Goal: Download file/media

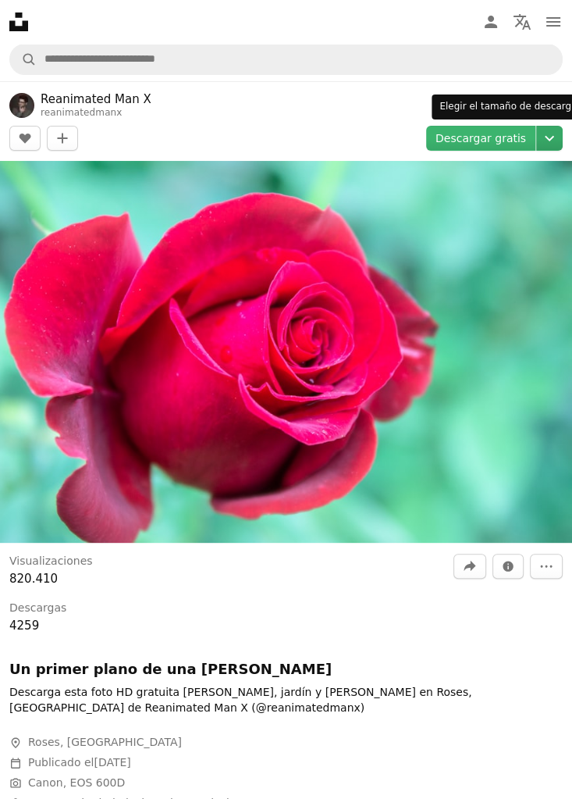
click at [542, 146] on icon "Chevron down" at bounding box center [549, 138] width 25 height 19
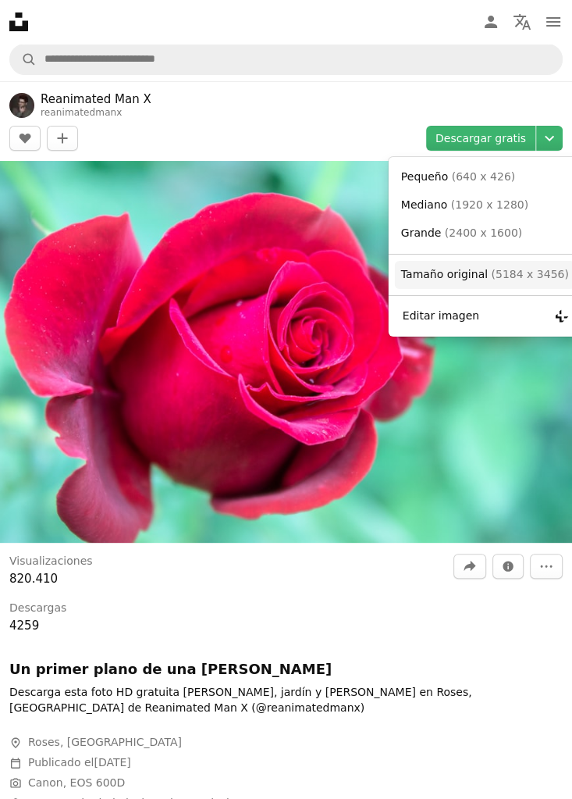
click at [472, 268] on span "Tamaño original" at bounding box center [444, 274] width 87 height 12
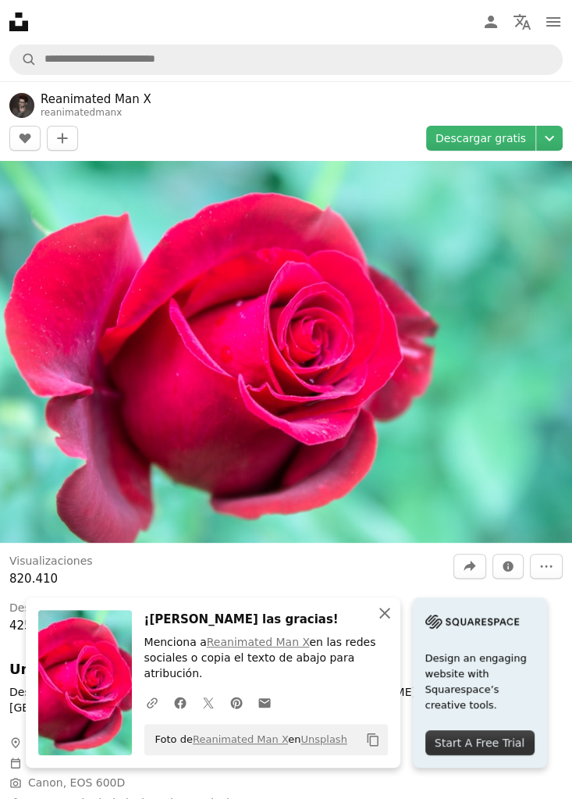
scroll to position [9, 0]
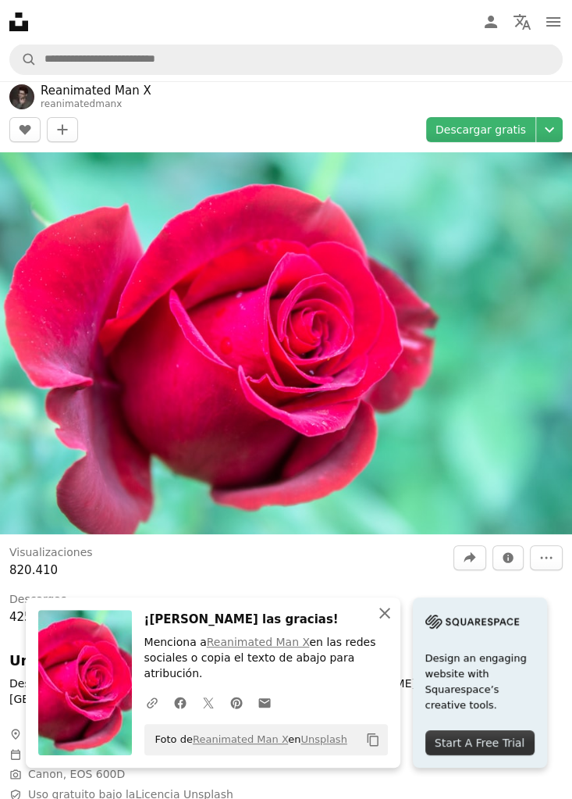
click at [382, 618] on icon "button" at bounding box center [384, 612] width 11 height 11
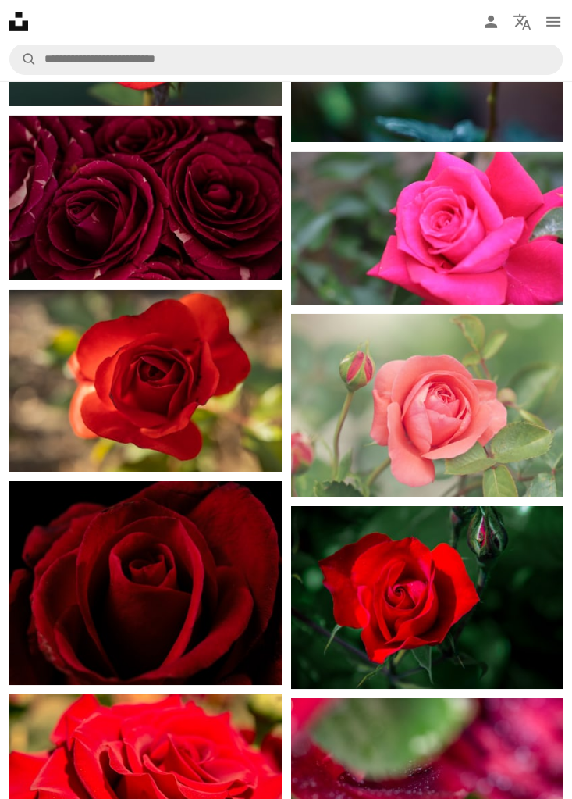
scroll to position [2784, 0]
click at [456, 379] on img at bounding box center [427, 405] width 272 height 182
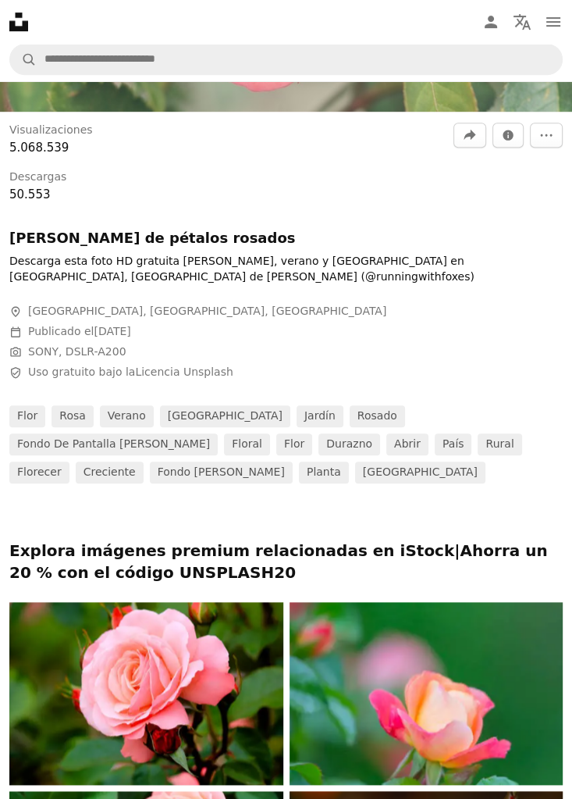
scroll to position [640, 0]
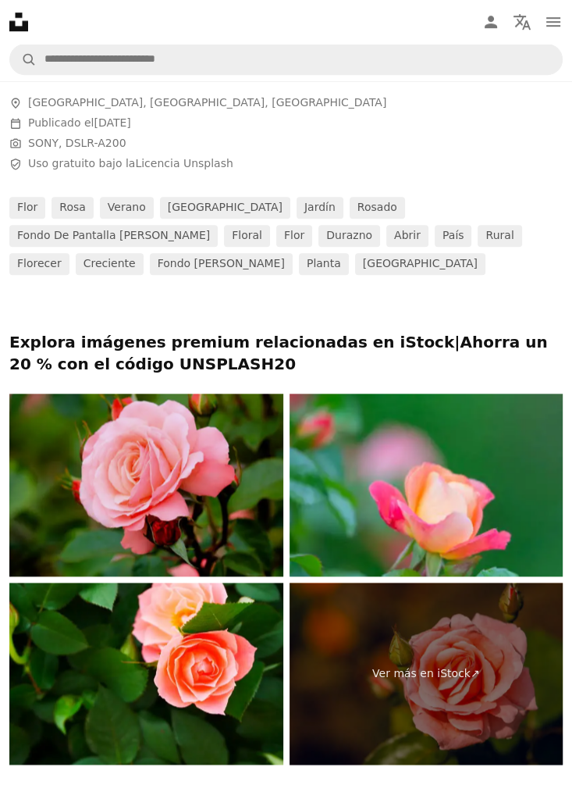
click at [225, 525] on img at bounding box center [146, 484] width 274 height 183
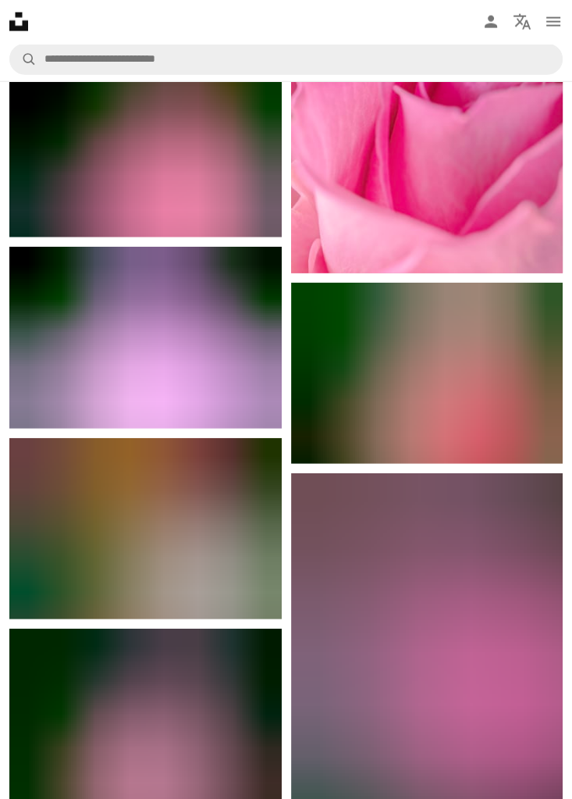
scroll to position [2055, 0]
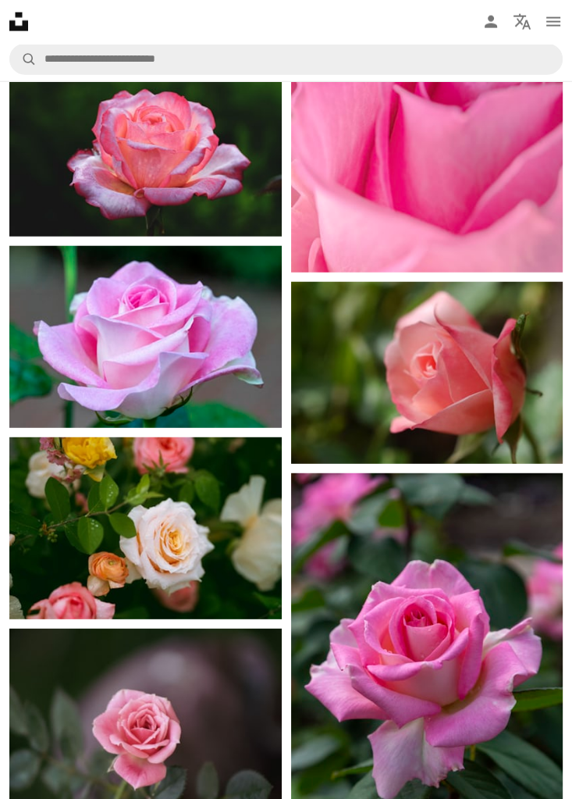
click at [494, 386] on img at bounding box center [427, 373] width 272 height 182
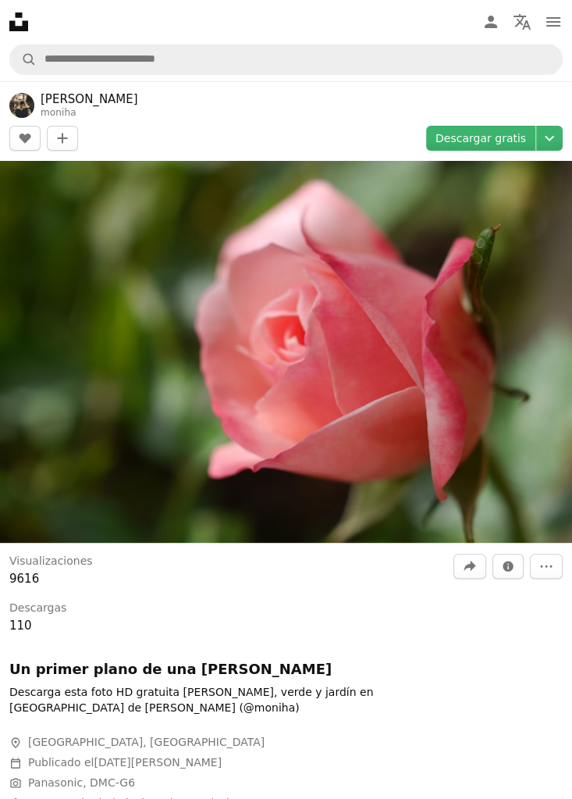
click at [469, 768] on span "Calendar outlined Publicado el [DATE][PERSON_NAME]" at bounding box center [243, 763] width 468 height 16
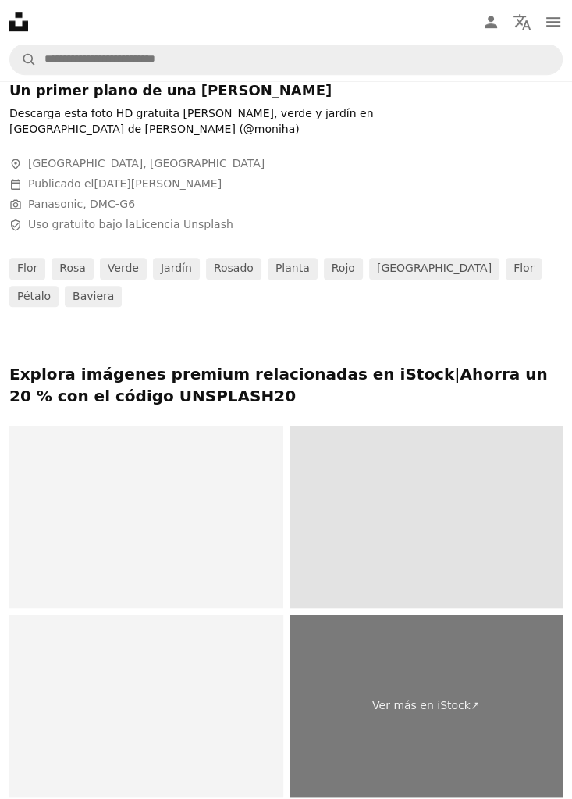
scroll to position [582, 0]
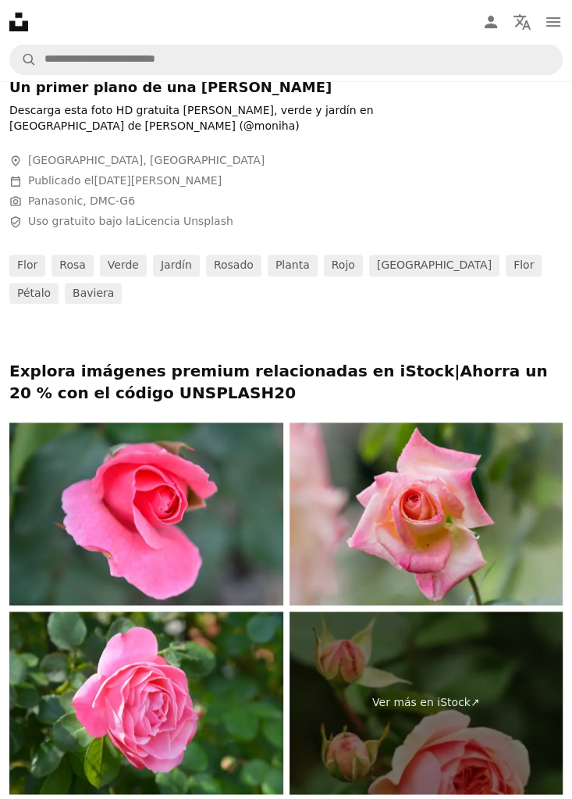
click at [225, 266] on link "rosado" at bounding box center [233, 265] width 55 height 22
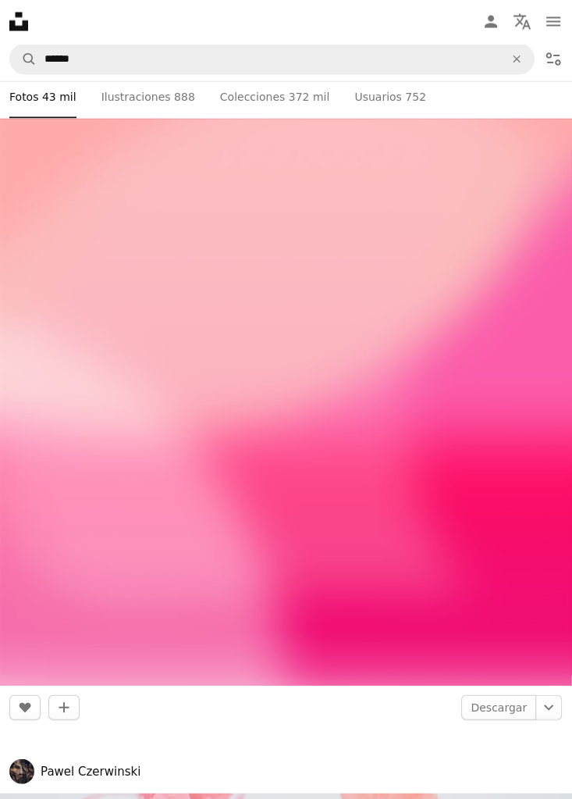
scroll to position [5047, 0]
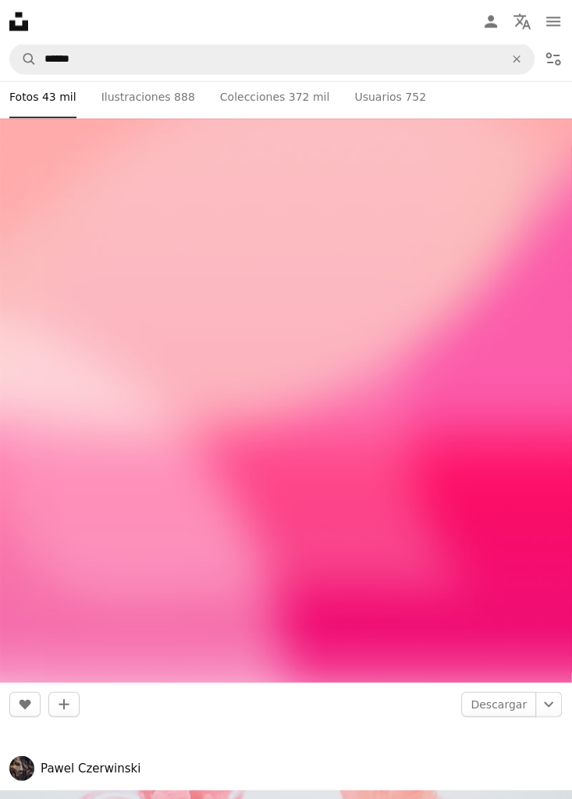
click at [430, 559] on img at bounding box center [286, 248] width 572 height 867
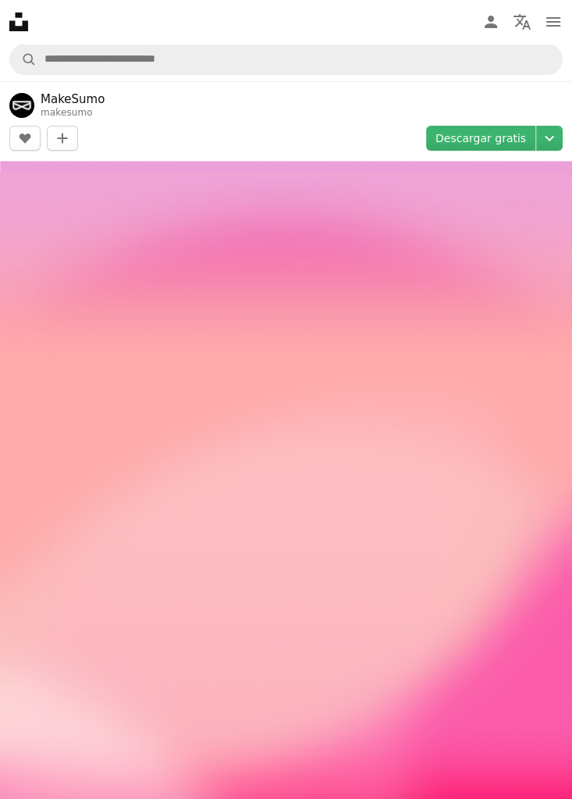
click at [555, 436] on img at bounding box center [286, 595] width 572 height 868
click at [494, 123] on header "MakeSumo makesumo A heart A plus sign Editar imagen Plus sign for Unsplash+ Des…" at bounding box center [286, 121] width 572 height 80
click at [508, 137] on link "Descargar gratis" at bounding box center [480, 138] width 109 height 25
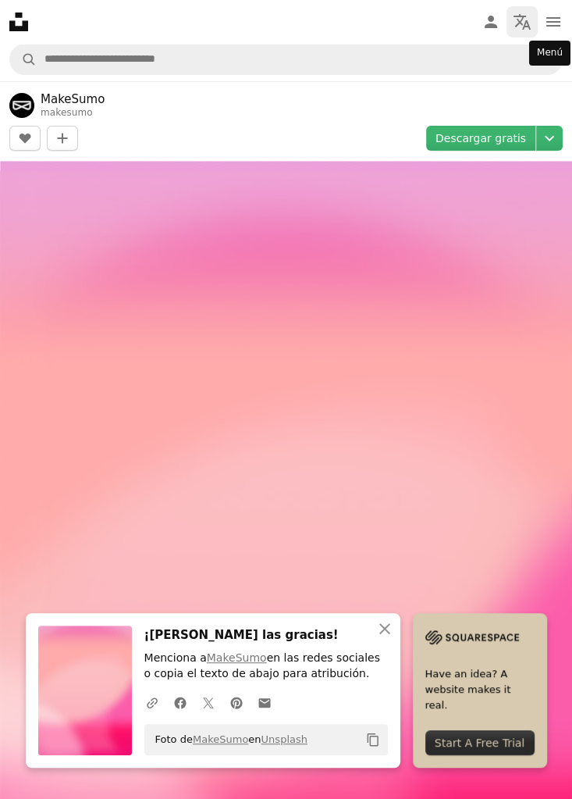
click at [516, 13] on icon "Localization icon" at bounding box center [522, 21] width 19 height 19
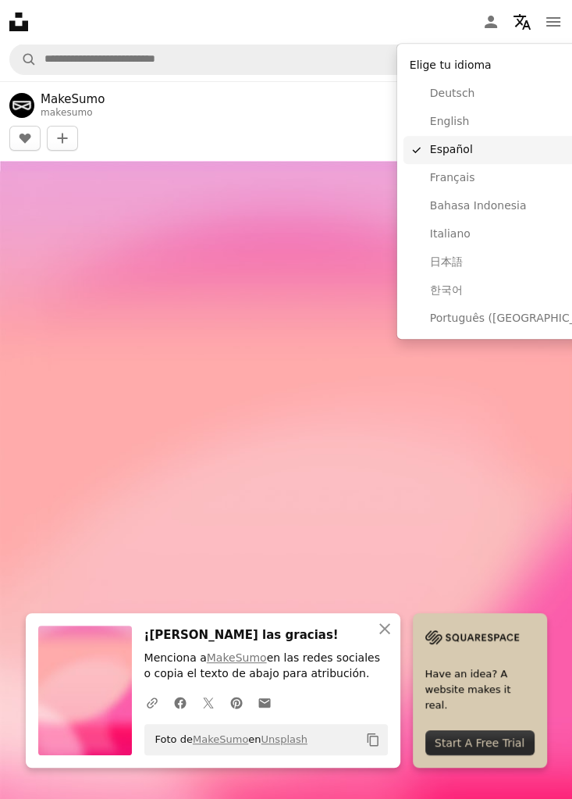
click at [461, 144] on span "Español" at bounding box center [521, 150] width 182 height 16
